Goal: Transaction & Acquisition: Purchase product/service

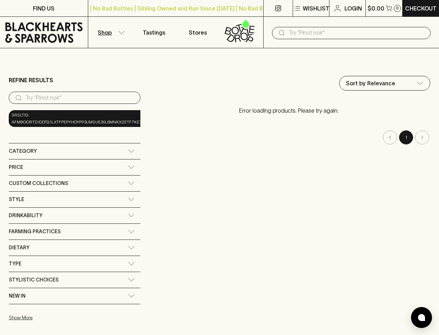
click at [131, 151] on icon at bounding box center [131, 150] width 7 height 3
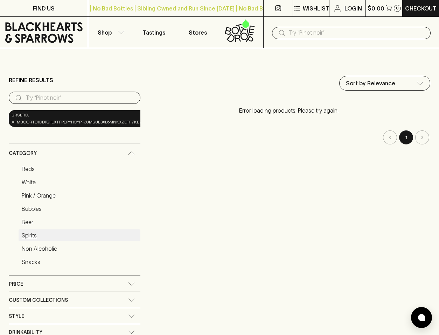
click at [33, 232] on link "Spirits" at bounding box center [80, 235] width 122 height 12
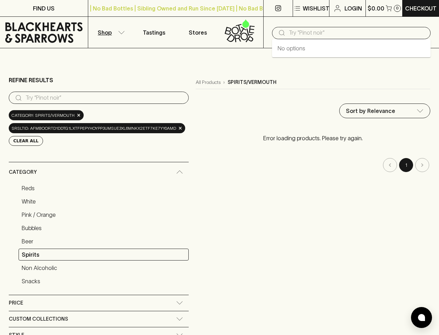
click at [330, 29] on input "text" at bounding box center [357, 32] width 136 height 11
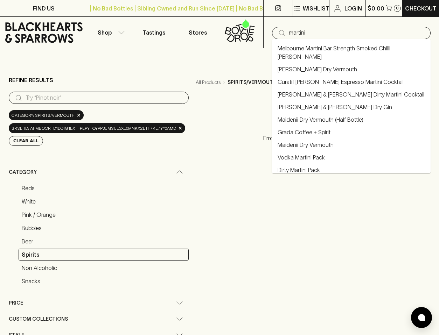
click at [308, 166] on li "Dirty Martini Pack" at bounding box center [351, 170] width 158 height 13
type input "Dirty Martini Pack"
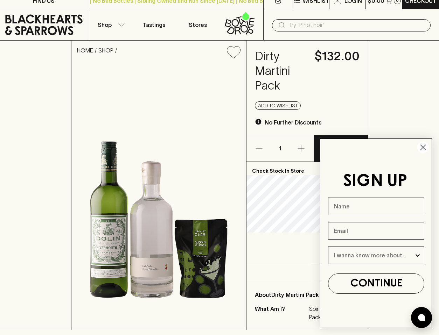
scroll to position [7, 0]
click at [422, 150] on circle "Close dialog" at bounding box center [423, 148] width 12 height 12
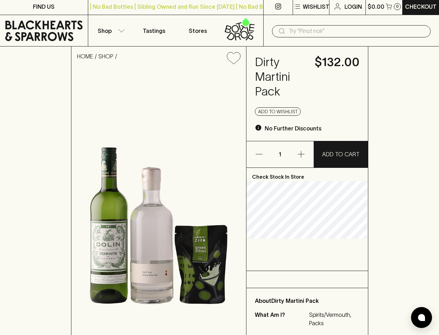
scroll to position [0, 0]
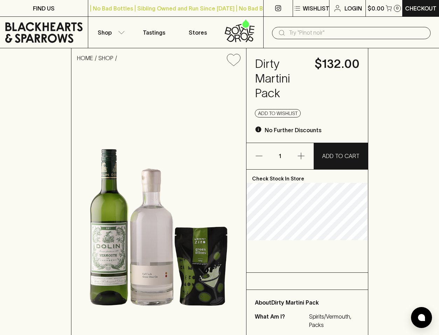
click at [305, 31] on input "text" at bounding box center [357, 32] width 136 height 11
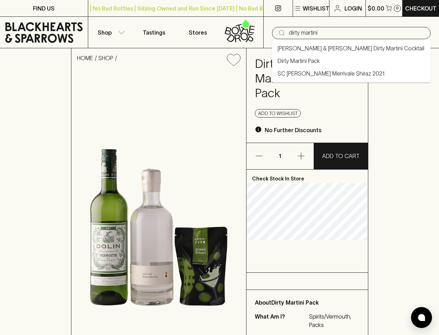
type input "dirty martini"
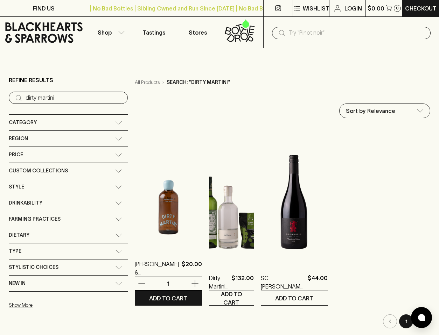
click at [135, 232] on img at bounding box center [168, 188] width 67 height 122
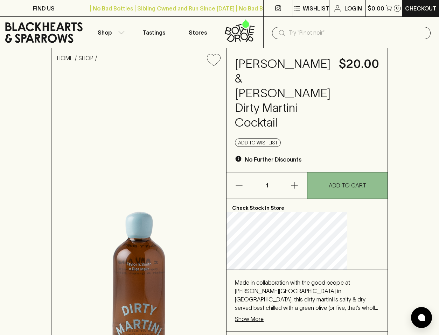
click at [263, 315] on p "Show More" at bounding box center [249, 319] width 29 height 8
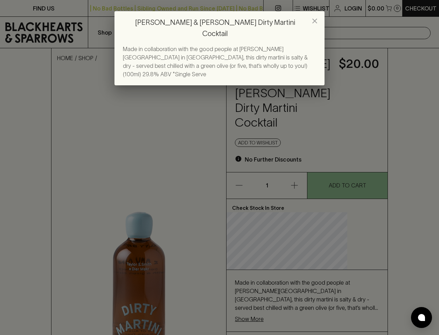
click at [266, 285] on div "[PERSON_NAME] & [PERSON_NAME] Dirty Martini Cocktail Made in collaboration with…" at bounding box center [219, 167] width 439 height 335
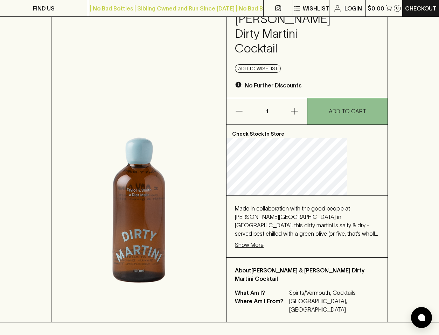
scroll to position [71, 0]
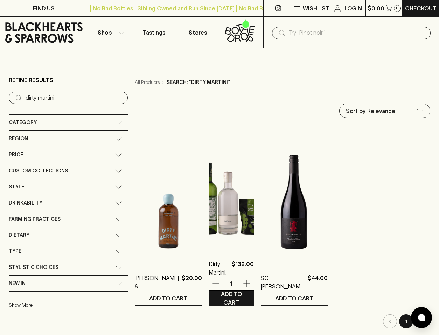
click at [209, 206] on img at bounding box center [231, 188] width 45 height 122
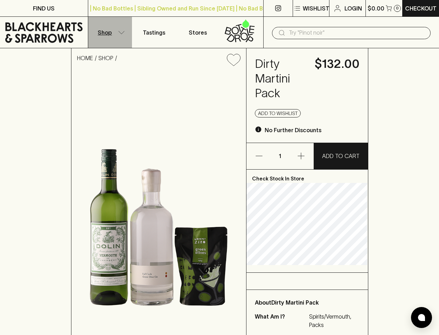
click at [116, 31] on button "Shop" at bounding box center [110, 32] width 44 height 31
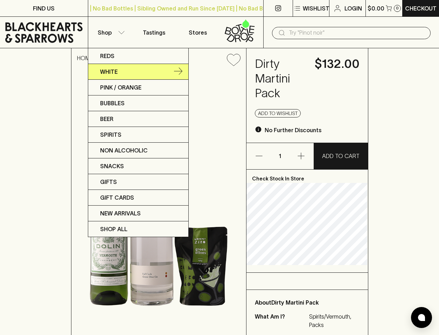
click at [109, 70] on p "White" at bounding box center [108, 71] width 17 height 8
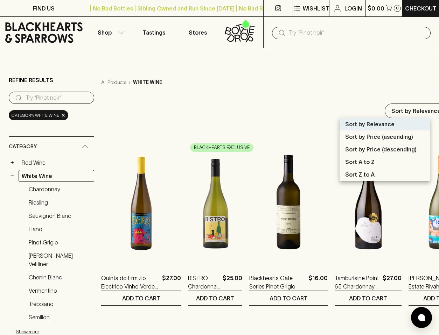
click at [370, 136] on p "Sort by Price (ascending)" at bounding box center [379, 137] width 68 height 8
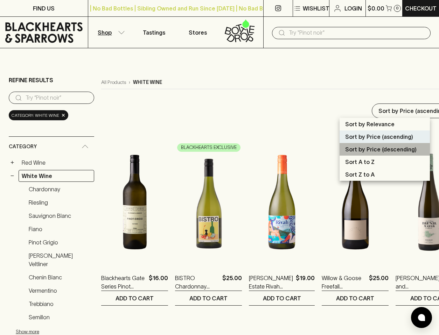
click at [379, 148] on p "Sort by Price (descending)" at bounding box center [380, 149] width 71 height 8
type input "price:desc"
